Goal: Communication & Community: Answer question/provide support

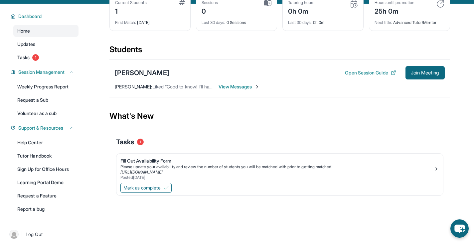
scroll to position [39, 0]
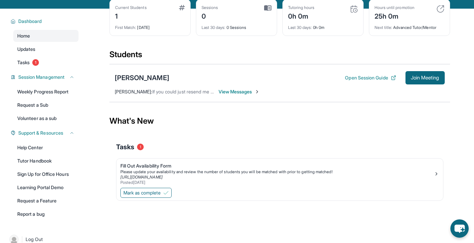
scroll to position [44, 0]
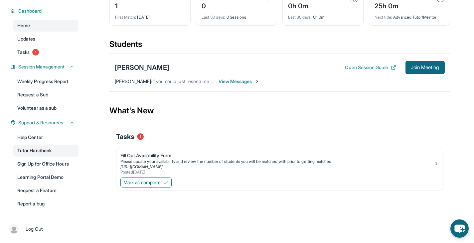
click at [52, 148] on link "Tutor Handbook" at bounding box center [45, 151] width 65 height 12
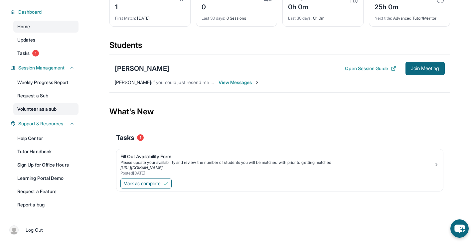
scroll to position [0, 0]
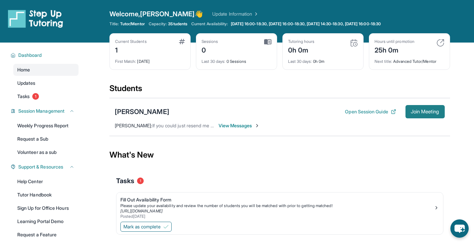
click at [430, 115] on button "Join Meeting" at bounding box center [424, 111] width 39 height 13
click at [239, 126] on span "View Messages" at bounding box center [240, 125] width 42 height 7
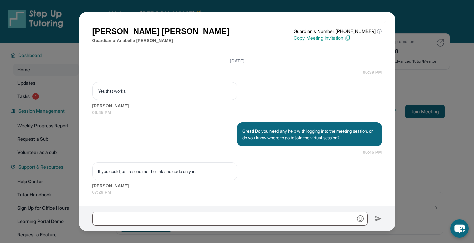
scroll to position [752, 0]
click at [386, 19] on button at bounding box center [384, 21] width 13 height 13
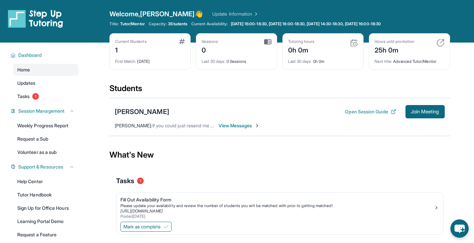
click at [239, 123] on span "View Messages" at bounding box center [240, 125] width 42 height 7
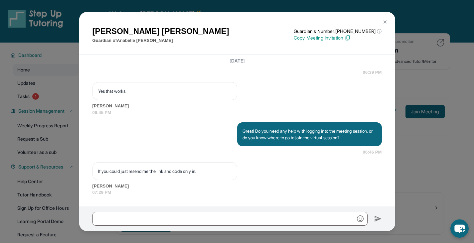
click at [384, 22] on img at bounding box center [384, 21] width 5 height 5
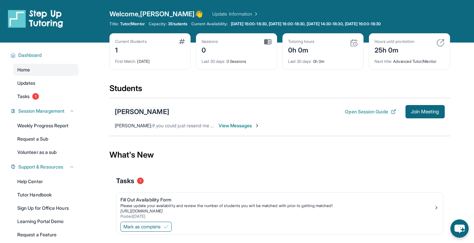
click at [136, 113] on div "[PERSON_NAME]" at bounding box center [142, 111] width 55 height 9
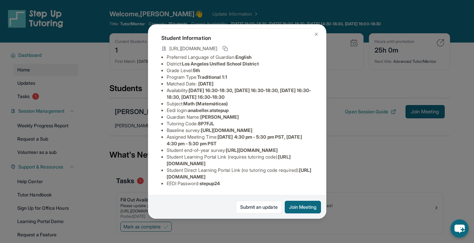
scroll to position [82, 0]
drag, startPoint x: 166, startPoint y: 78, endPoint x: 228, endPoint y: 80, distance: 62.2
click at [228, 120] on li "Tutoring Code : 8P7FJL" at bounding box center [240, 123] width 146 height 7
copy li "Tutoring Code : 8P7FJL"
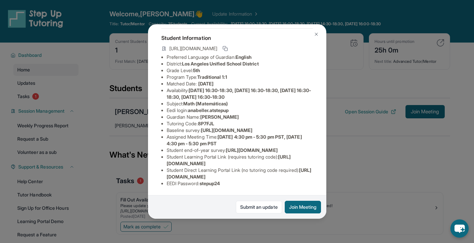
click at [364, 154] on div "[PERSON_NAME] Guardian: [PERSON_NAME] Student Information [URL][DOMAIN_NAME] Pr…" at bounding box center [237, 121] width 474 height 243
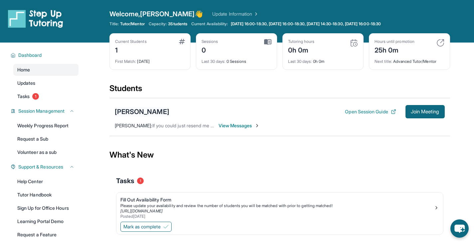
click at [145, 112] on div "[PERSON_NAME]" at bounding box center [142, 111] width 55 height 9
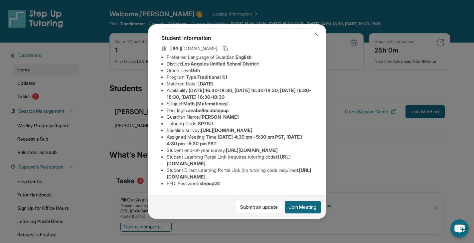
drag, startPoint x: 167, startPoint y: 152, endPoint x: 297, endPoint y: 158, distance: 130.5
click at [297, 158] on li "Student Learning Portal Link (requires tutoring code) : [URL][DOMAIN_NAME]" at bounding box center [240, 160] width 146 height 13
copy li "Student Learning Portal Link (requires tutoring code) : [URL][DOMAIN_NAME]"
click at [316, 35] on img at bounding box center [316, 34] width 5 height 5
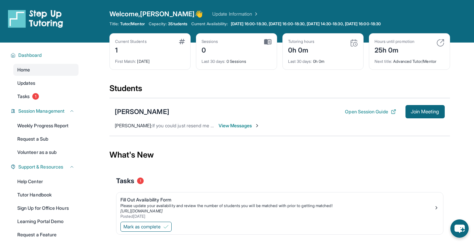
click at [235, 129] on span "View Messages" at bounding box center [240, 125] width 42 height 7
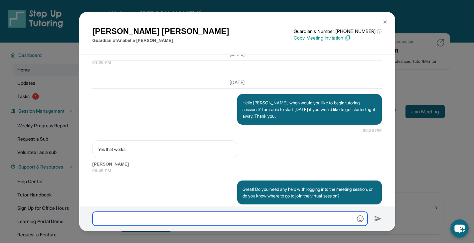
click at [224, 221] on input "text" at bounding box center [229, 219] width 275 height 14
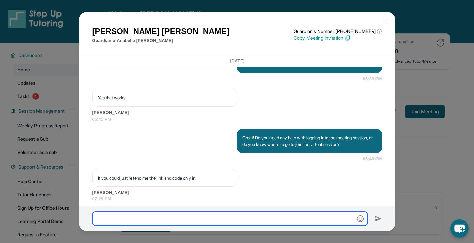
paste input "**********"
type input "**********"
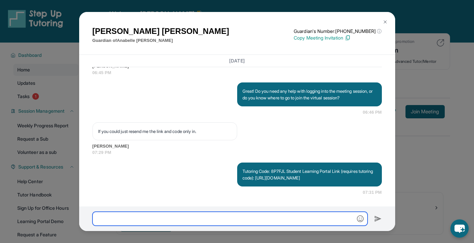
scroll to position [799, 0]
type input "*"
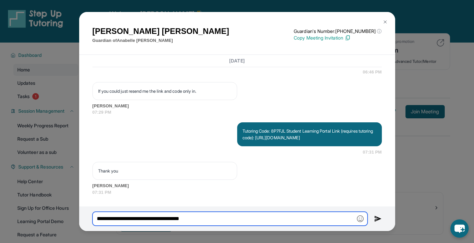
scroll to position [839, 0]
type input "**********"
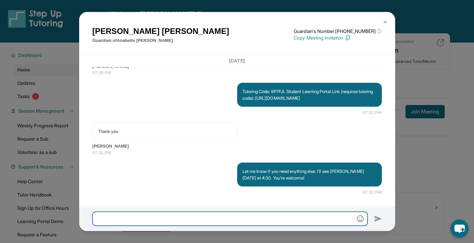
scroll to position [879, 0]
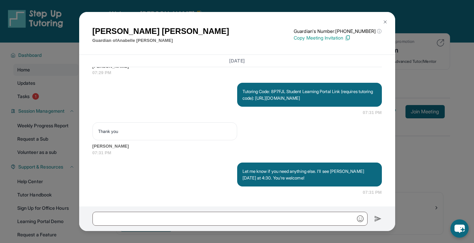
click at [384, 19] on img at bounding box center [384, 21] width 5 height 5
